Goal: Task Accomplishment & Management: Use online tool/utility

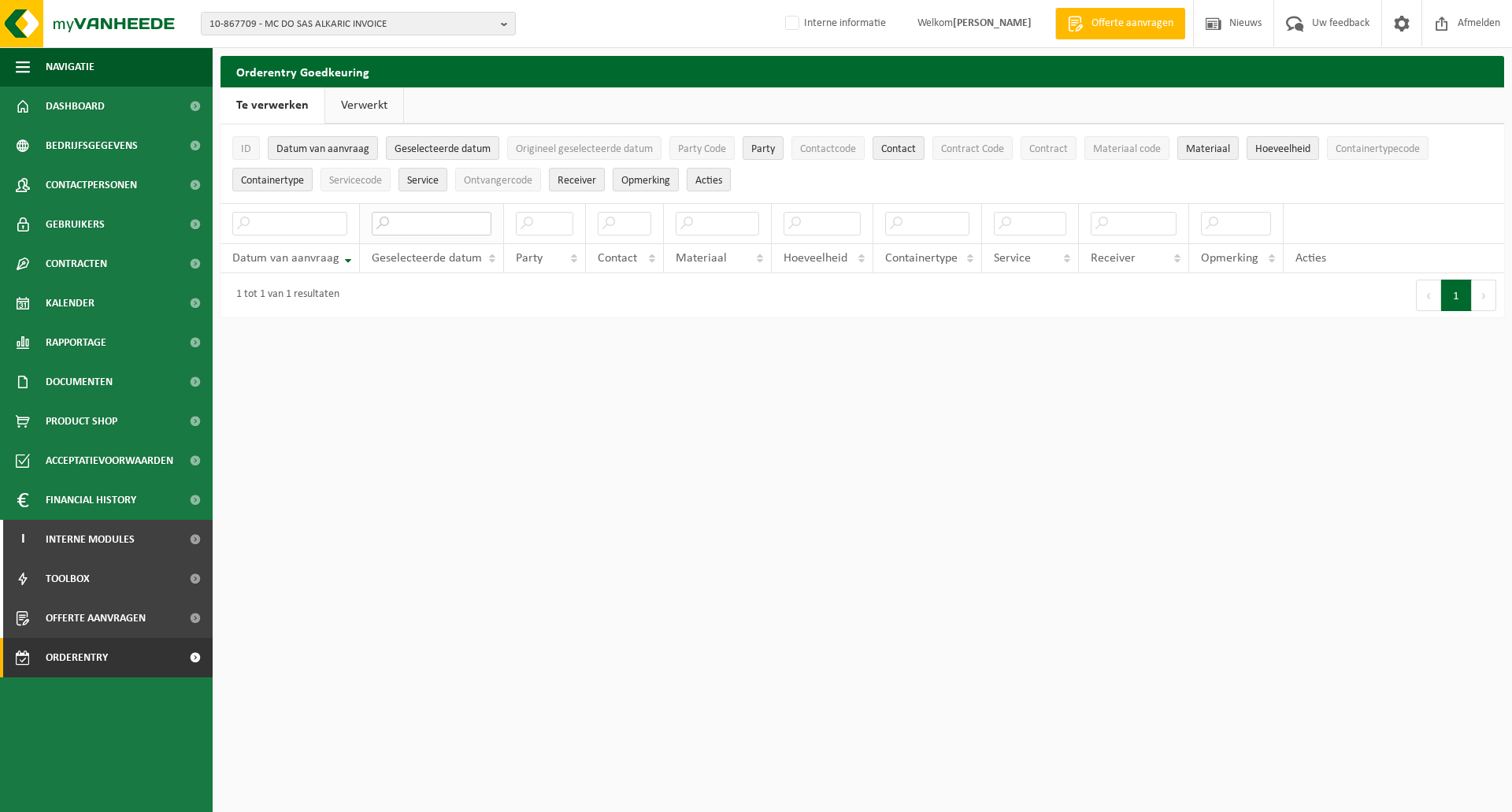
click at [415, 226] on input "text" at bounding box center [431, 223] width 119 height 24
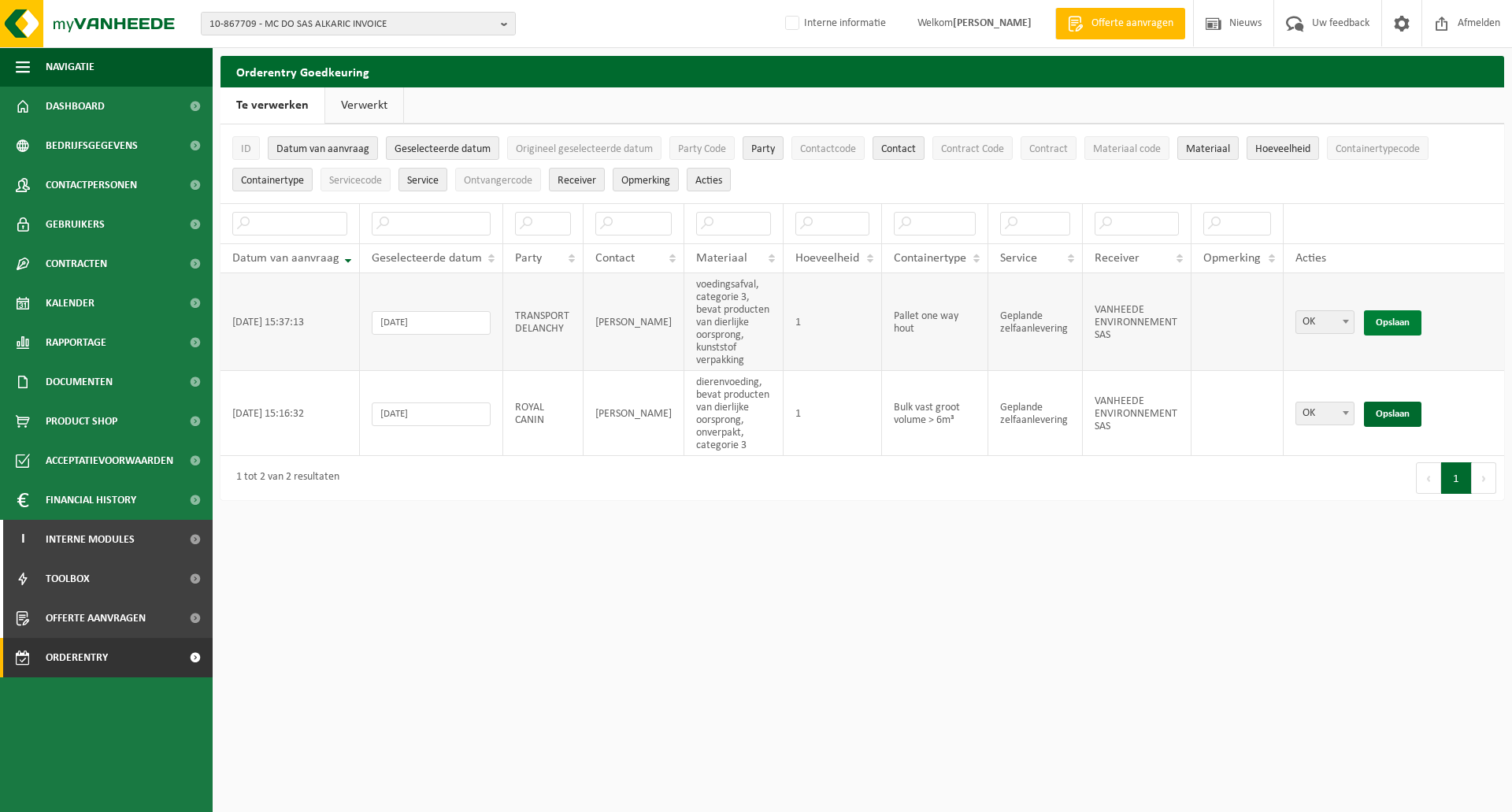
click at [1386, 322] on link "Opslaan" at bounding box center [1393, 323] width 58 height 25
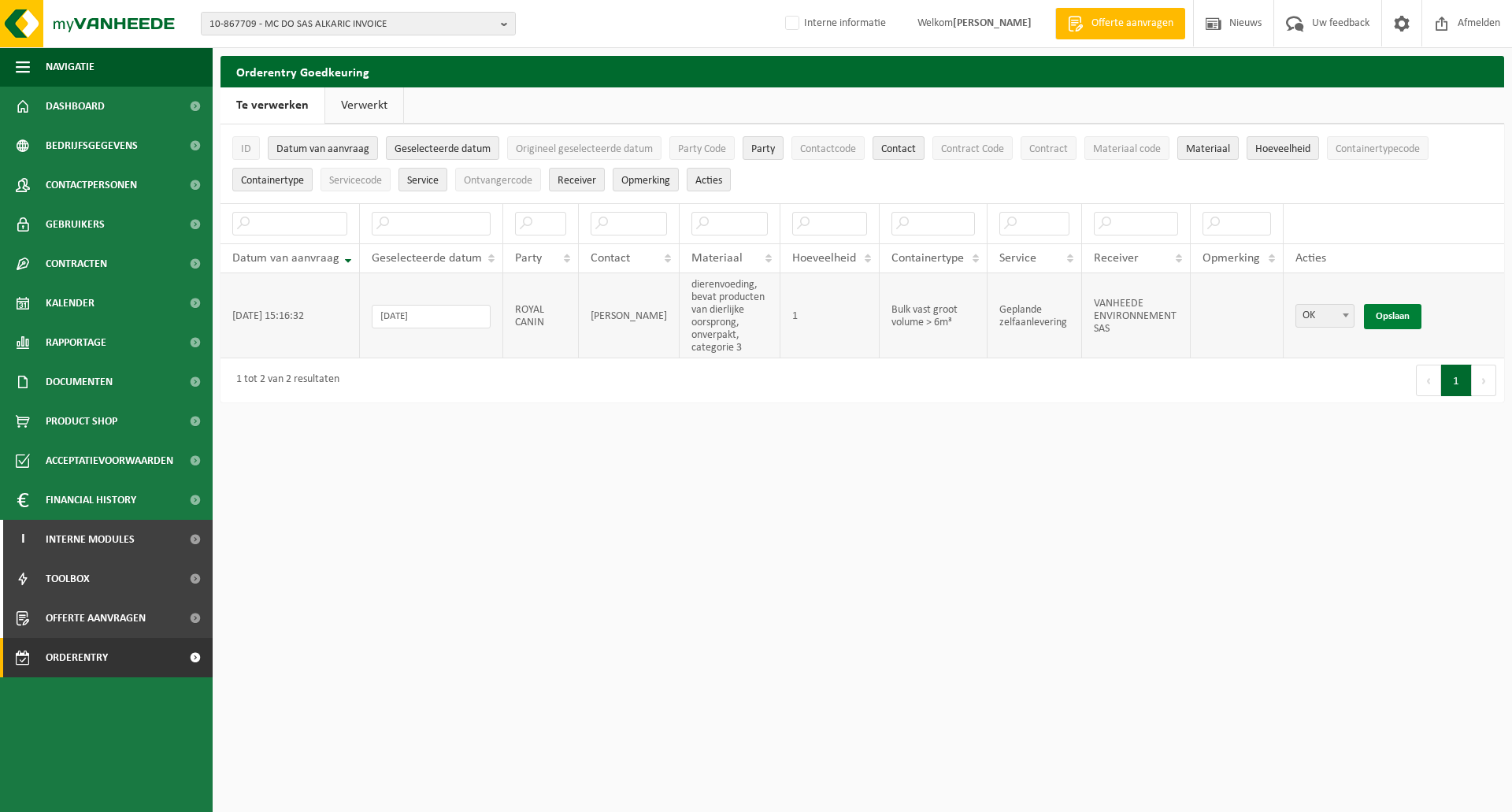
click at [1387, 317] on link "Opslaan" at bounding box center [1393, 316] width 58 height 25
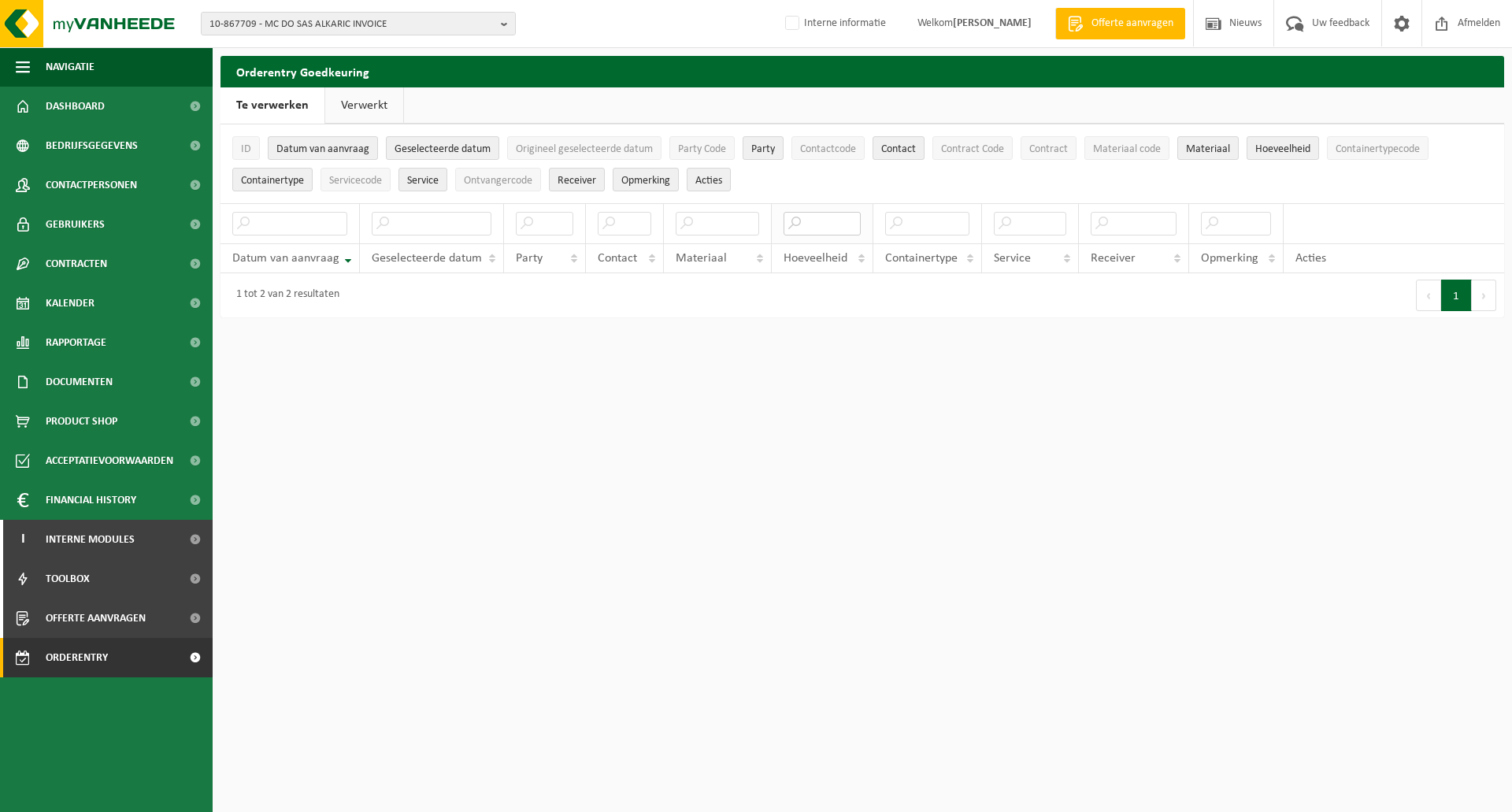
click at [827, 225] on input "text" at bounding box center [822, 223] width 76 height 24
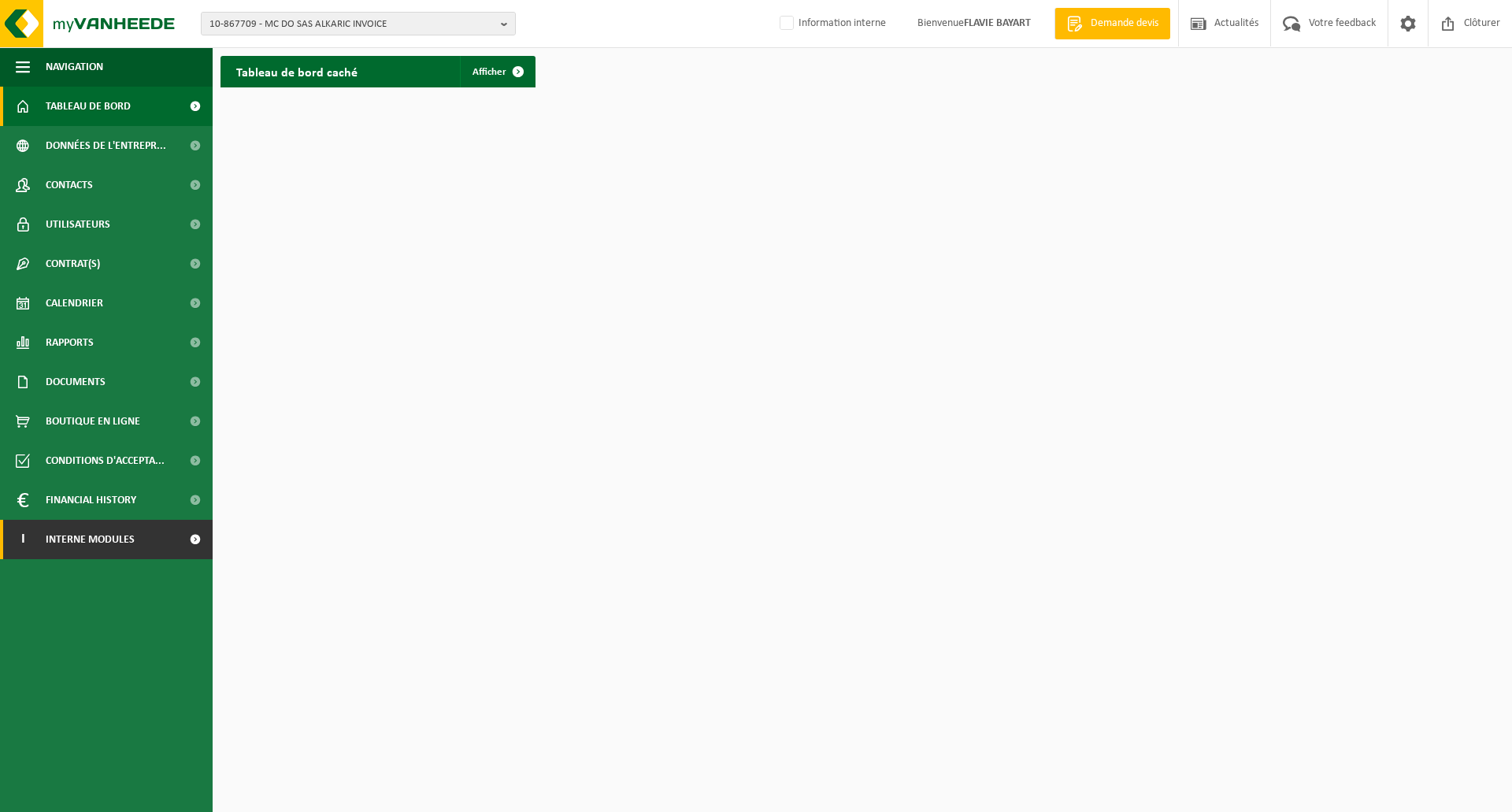
click at [161, 544] on link "I Interne modules" at bounding box center [106, 540] width 212 height 40
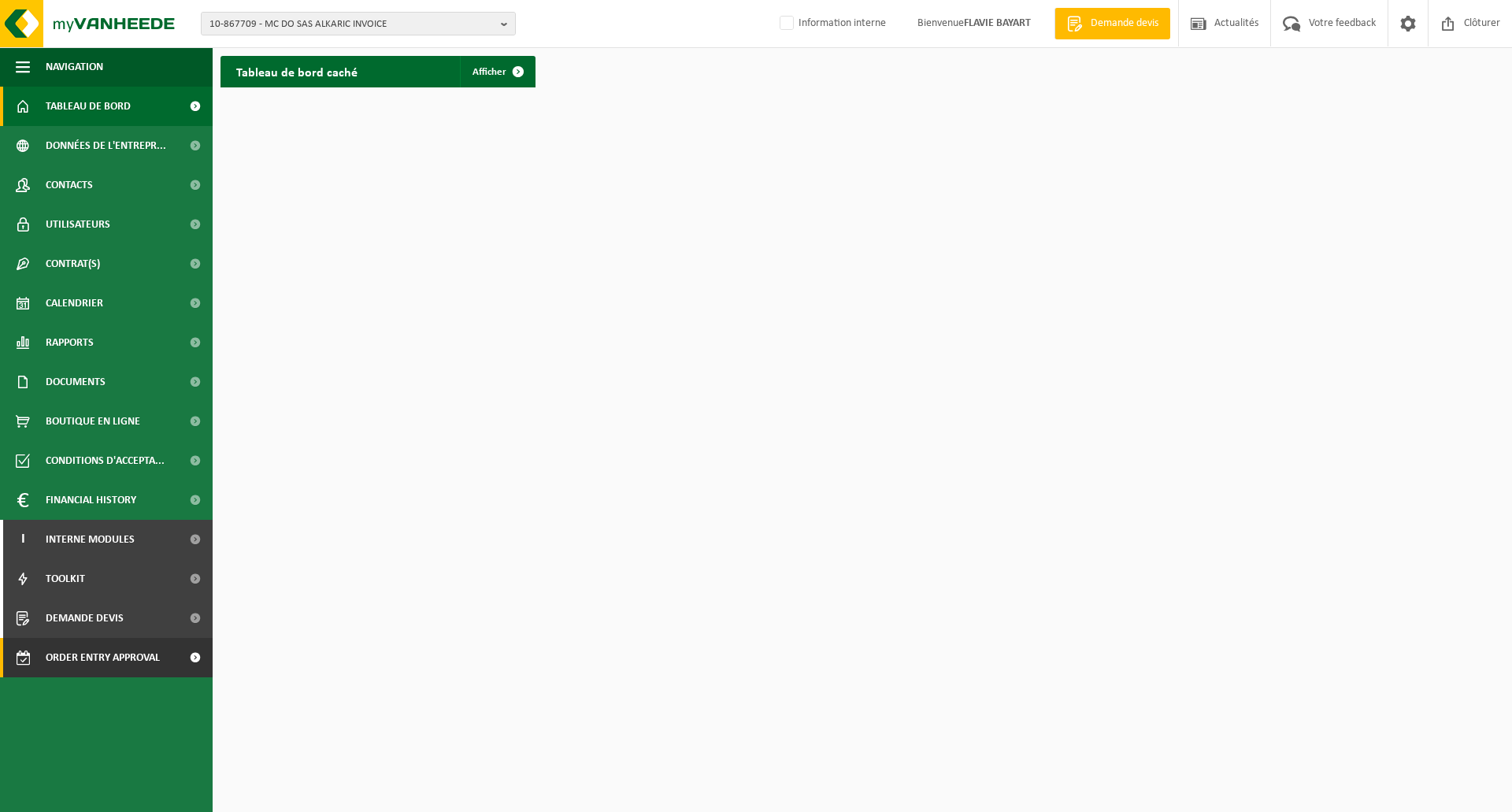
click at [95, 663] on span "Order entry approval" at bounding box center [103, 658] width 114 height 40
